Goal: Task Accomplishment & Management: Manage account settings

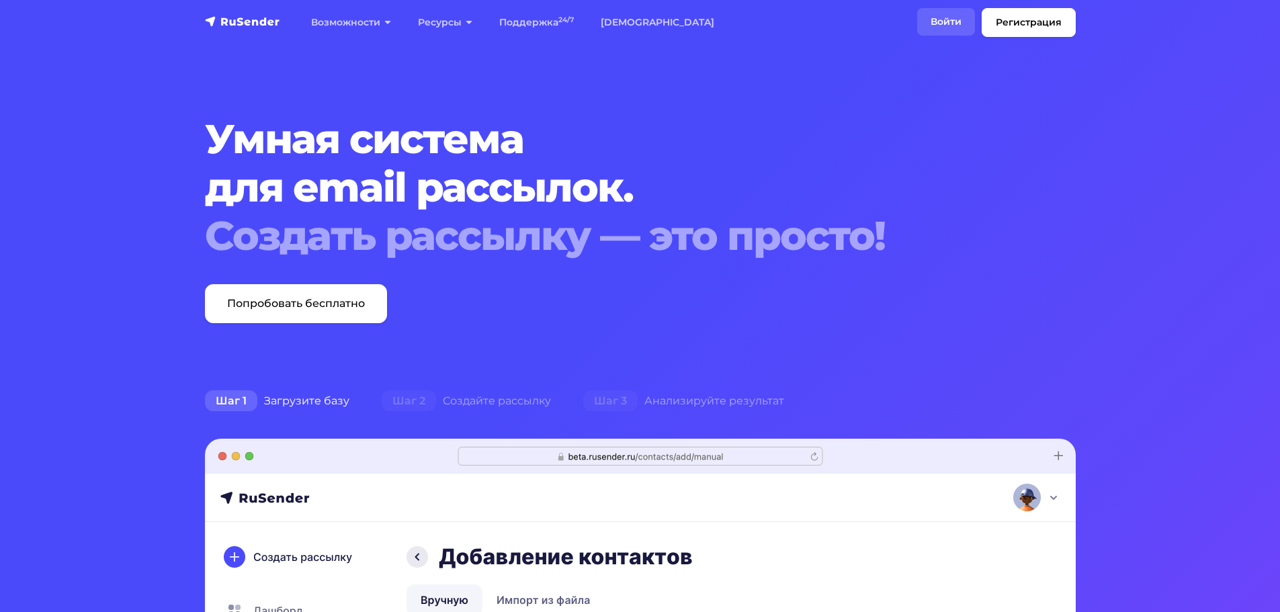
click at [956, 19] on link "Войти" at bounding box center [946, 22] width 58 height 28
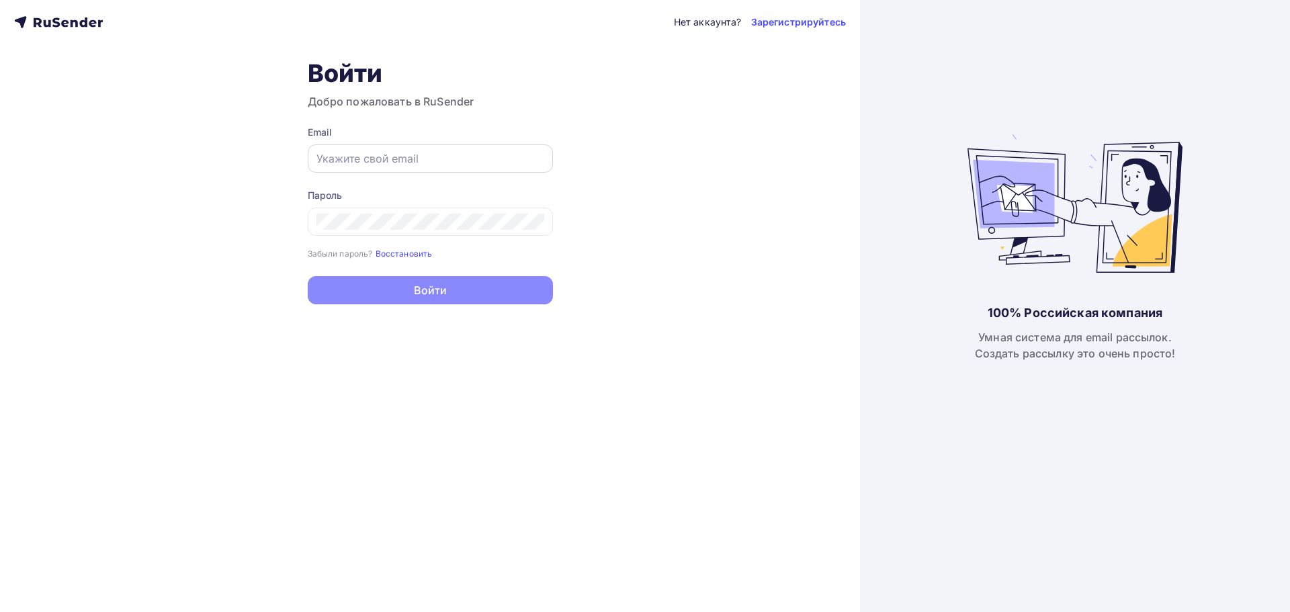
click at [483, 161] on input "text" at bounding box center [431, 159] width 228 height 16
